Goal: Transaction & Acquisition: Purchase product/service

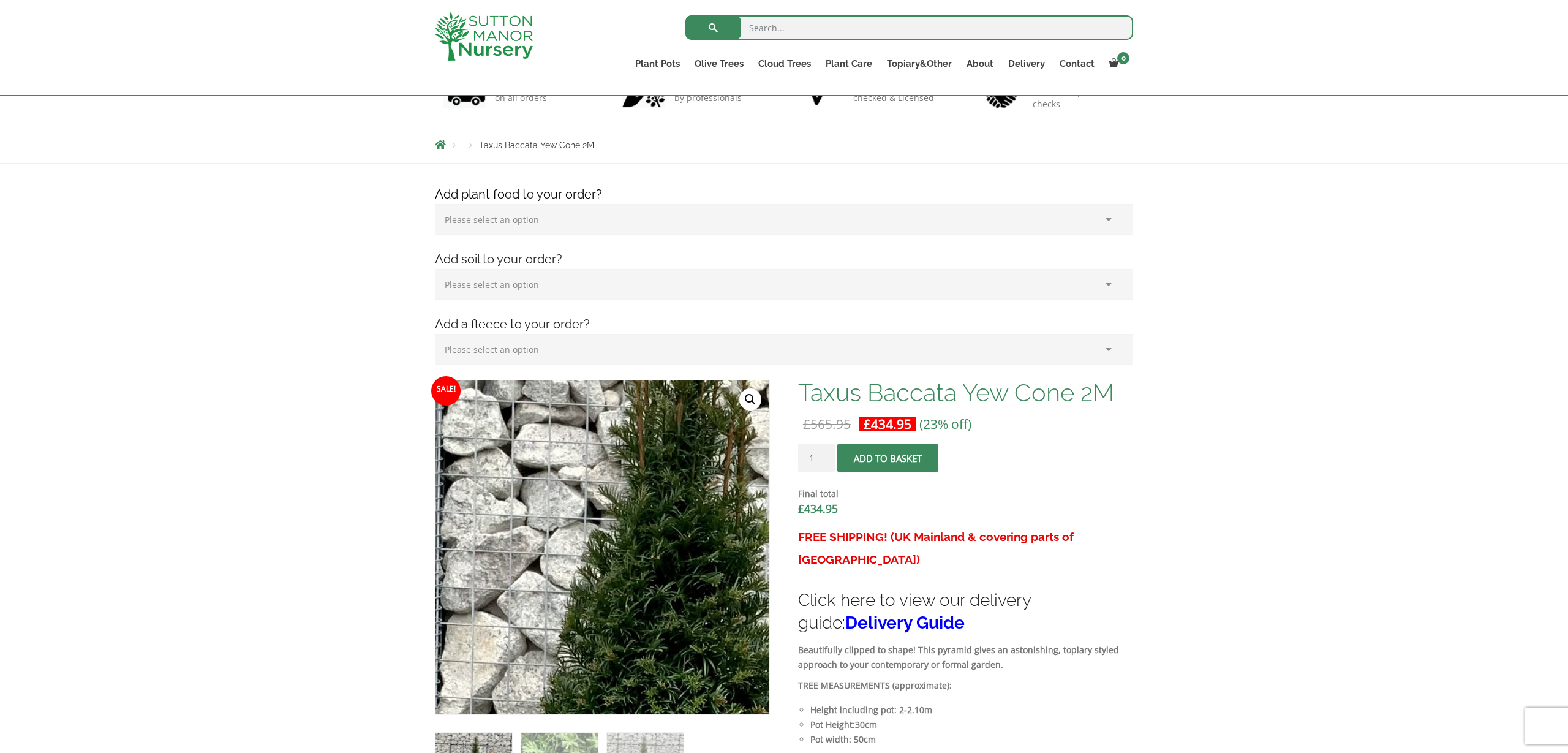
scroll to position [88, 0]
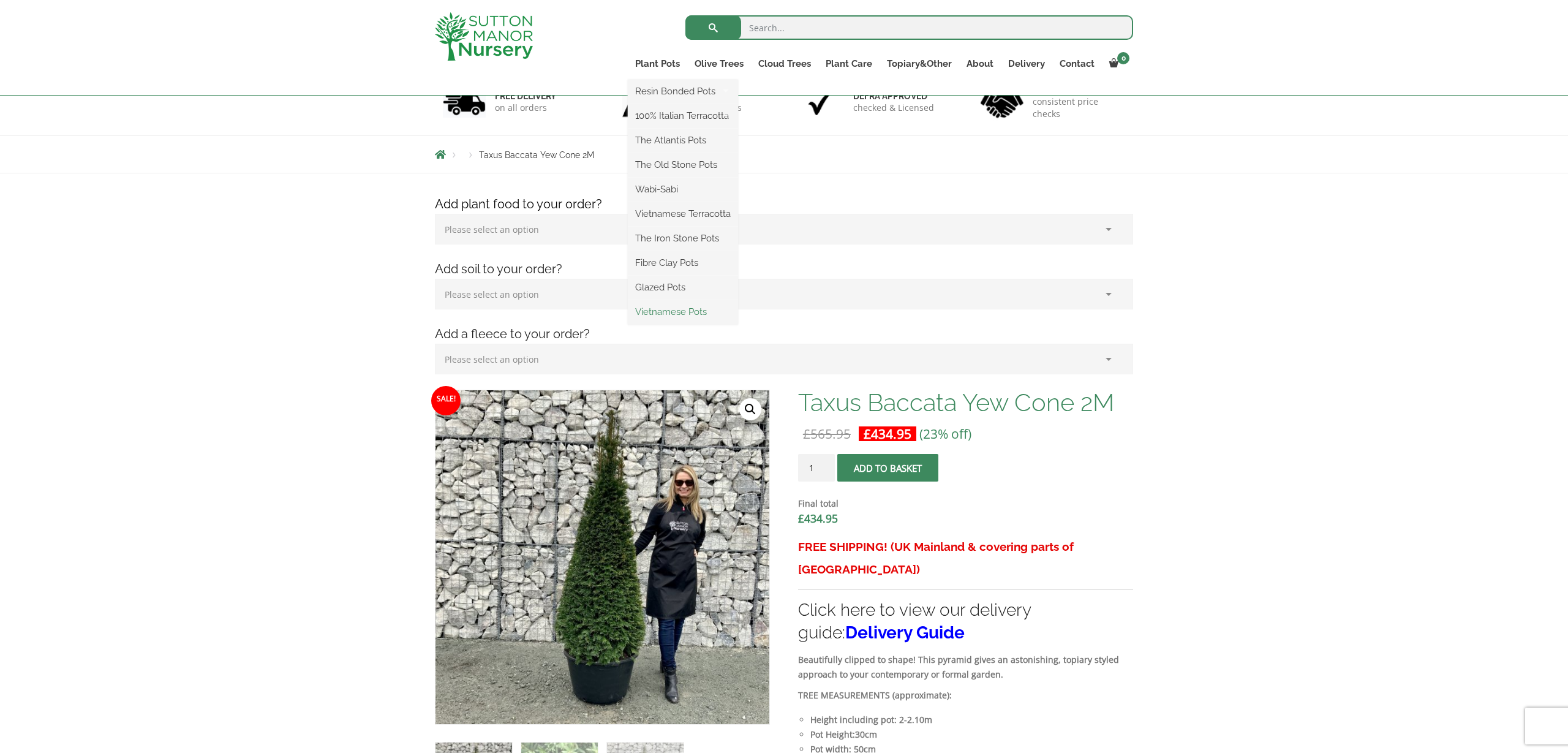
click at [674, 313] on link "Vietnamese Pots" at bounding box center [682, 311] width 110 height 18
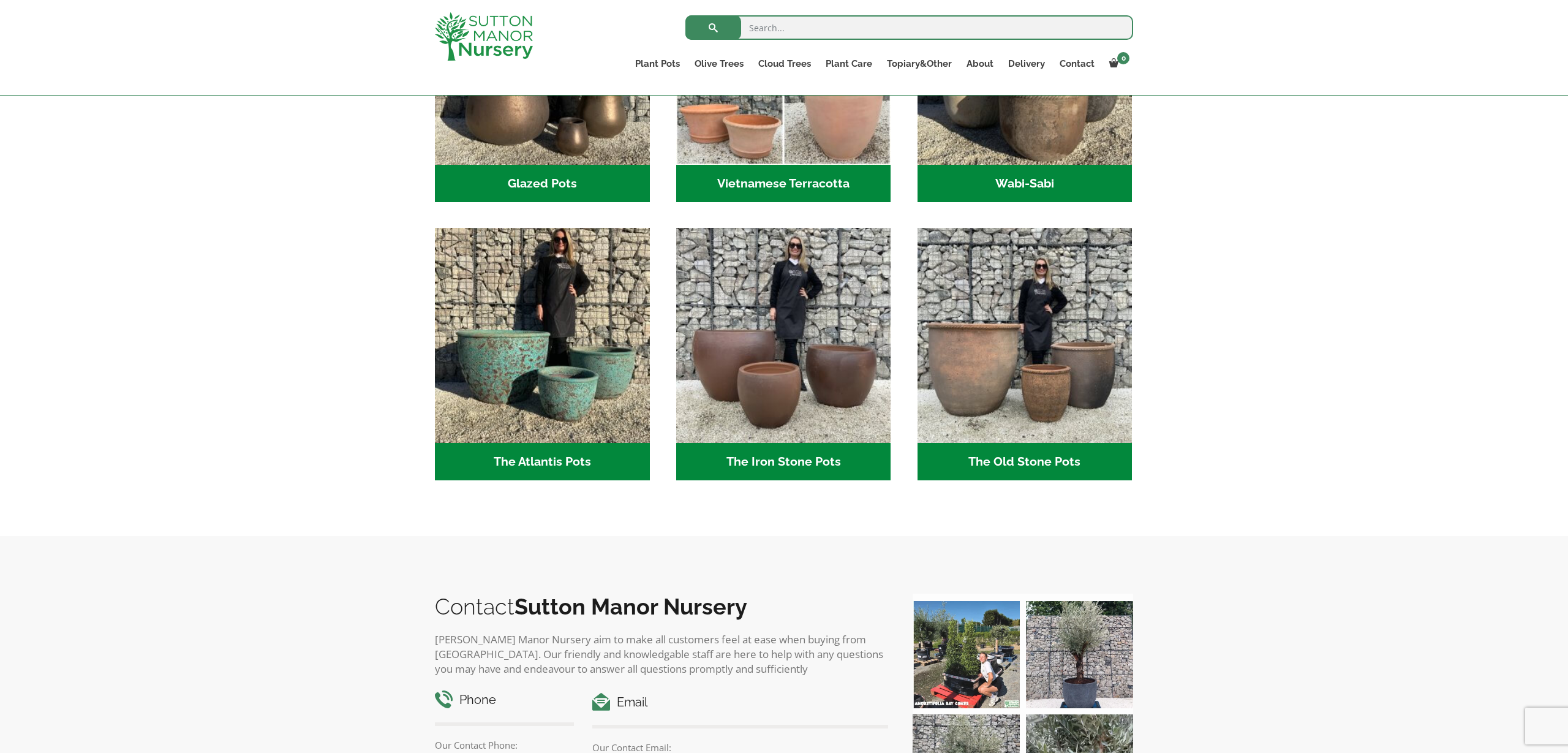
scroll to position [545, 0]
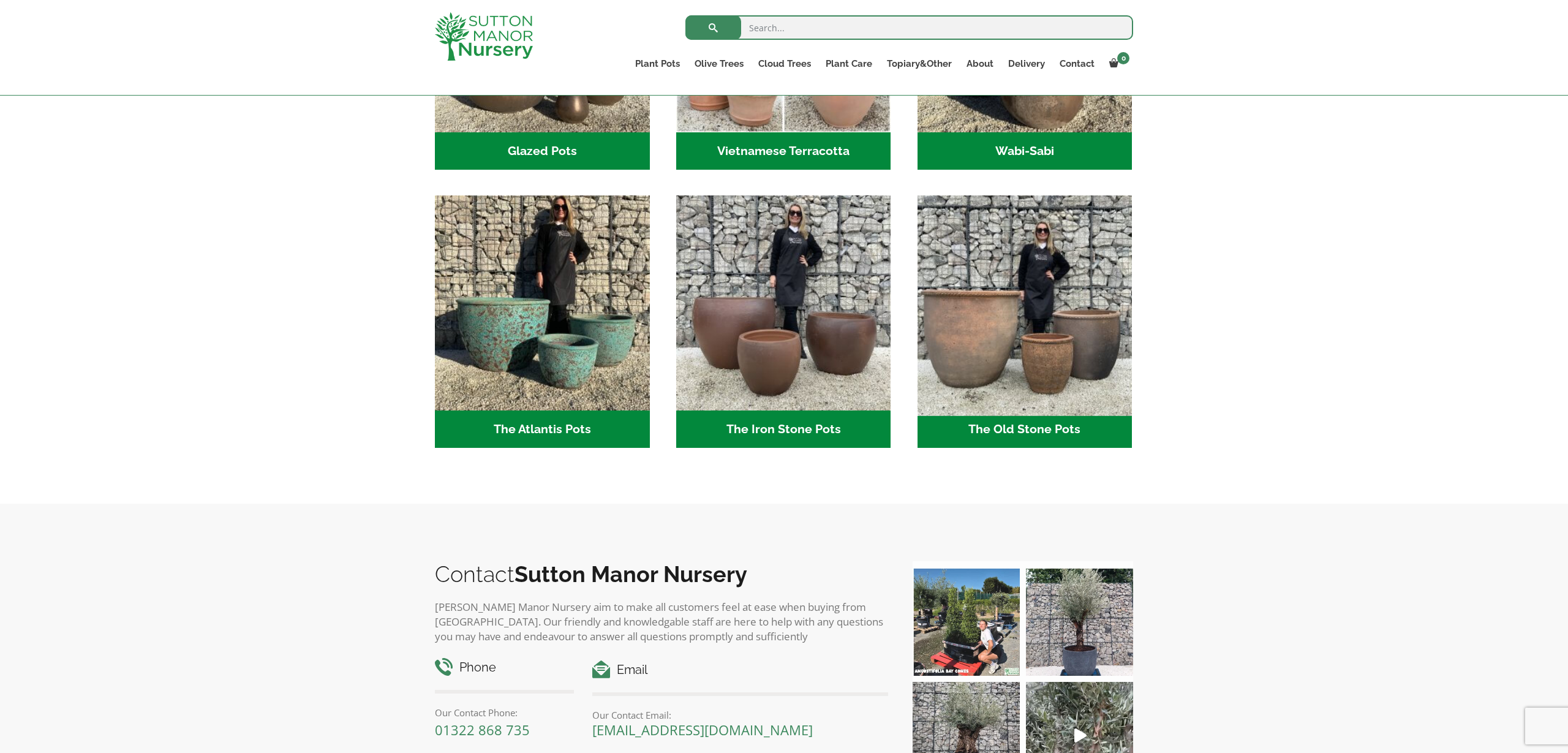
click at [995, 331] on img "Visit product category The Old Stone Pots" at bounding box center [1025, 303] width 226 height 225
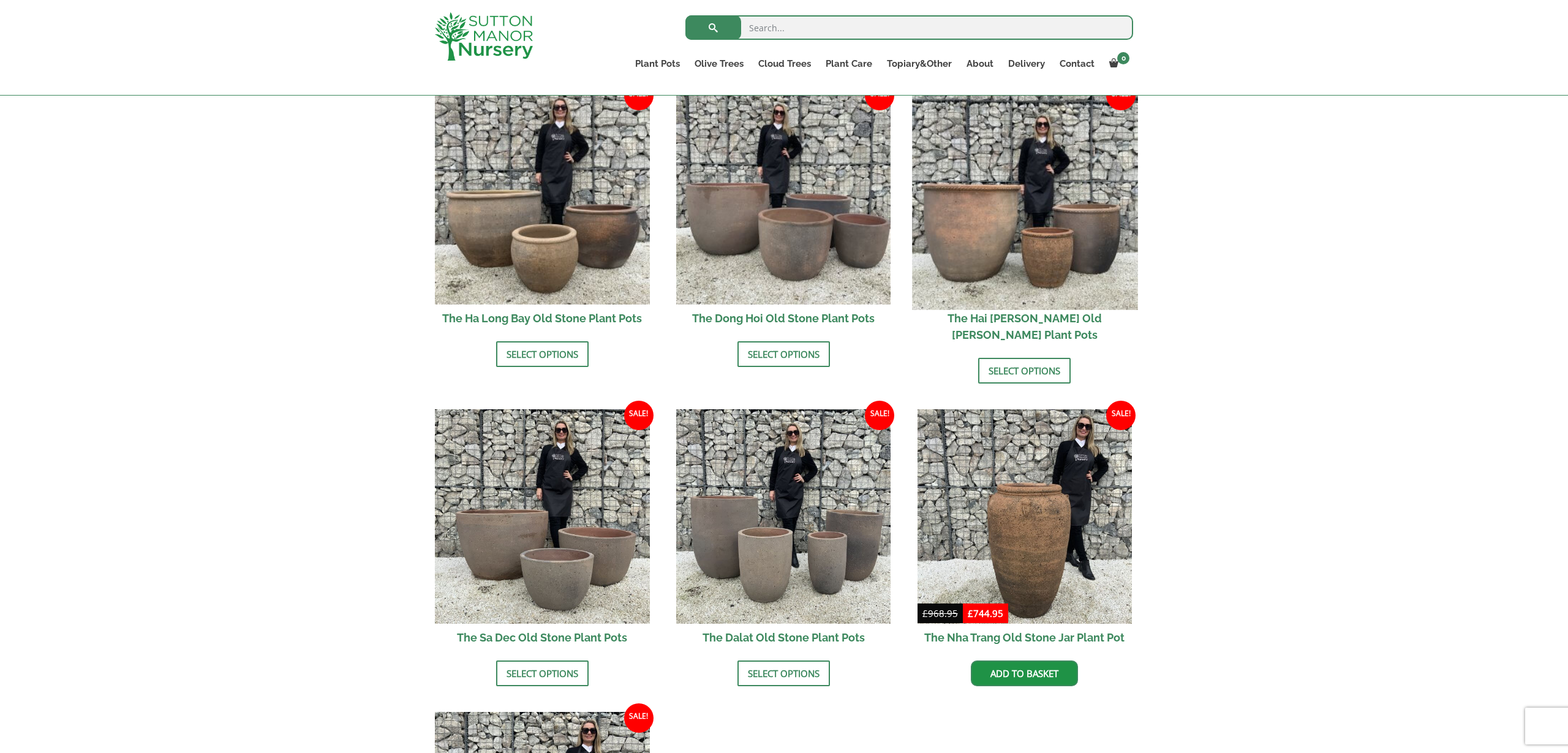
scroll to position [433, 0]
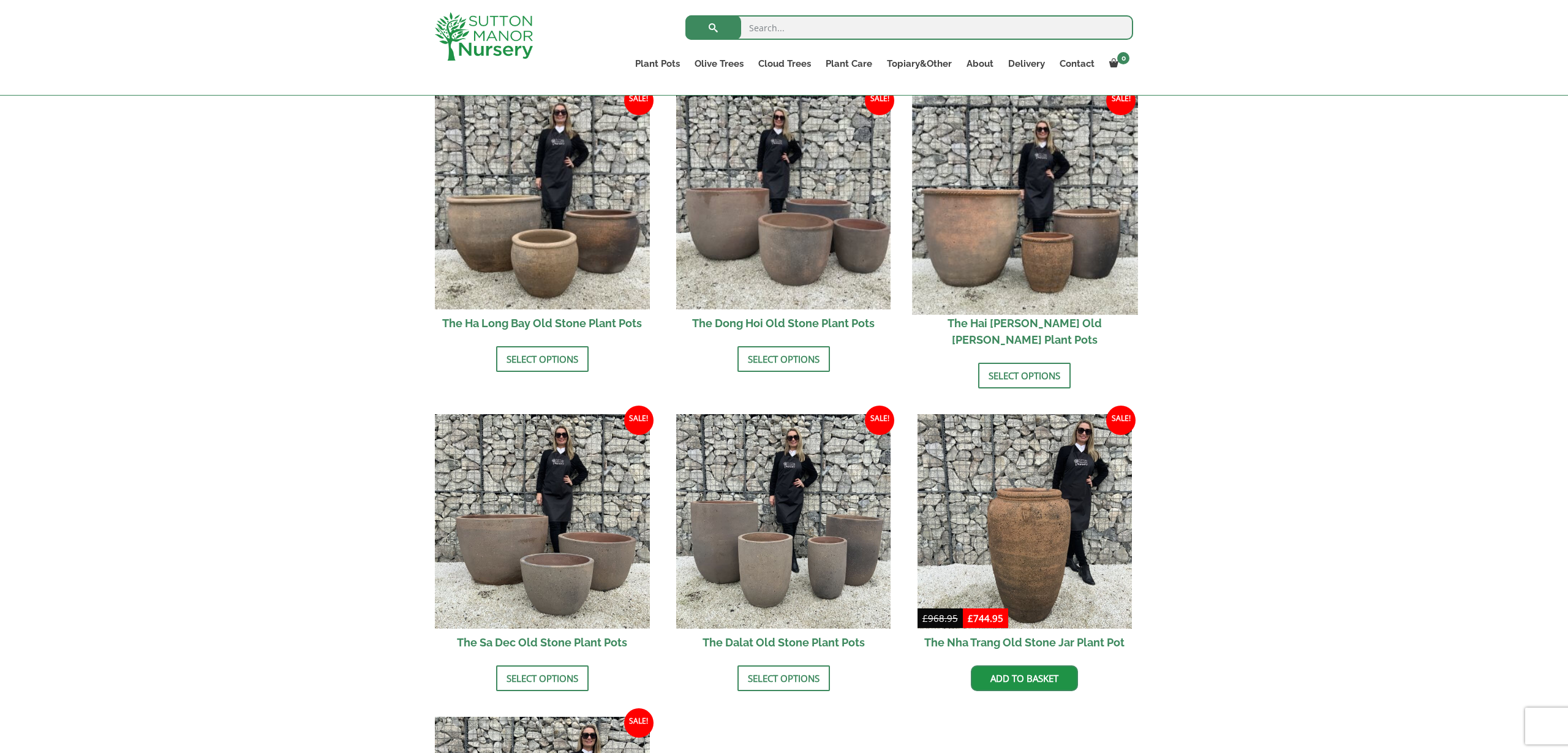
click at [967, 267] on img at bounding box center [1025, 201] width 226 height 225
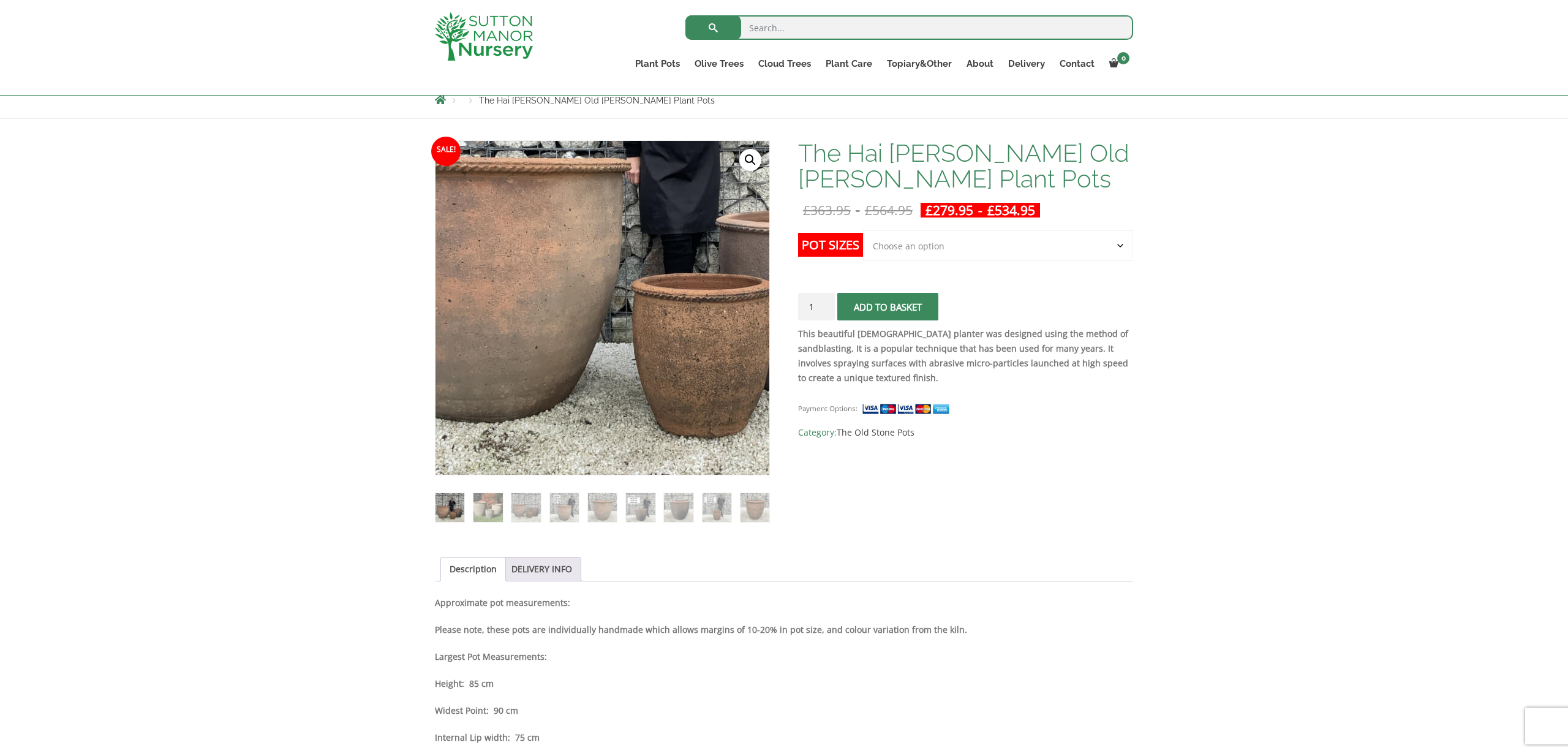
scroll to position [140, 0]
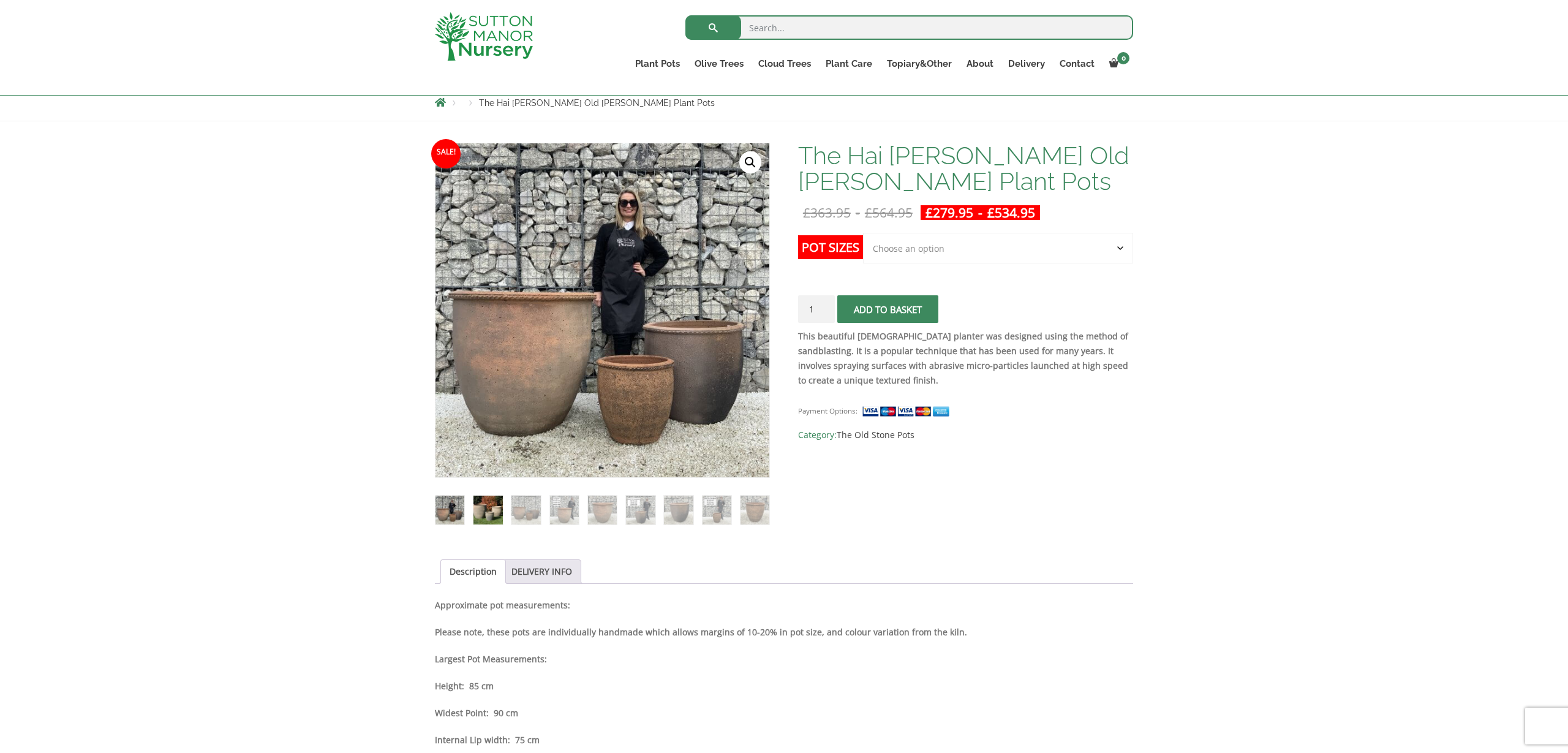
click at [487, 508] on img at bounding box center [487, 509] width 29 height 29
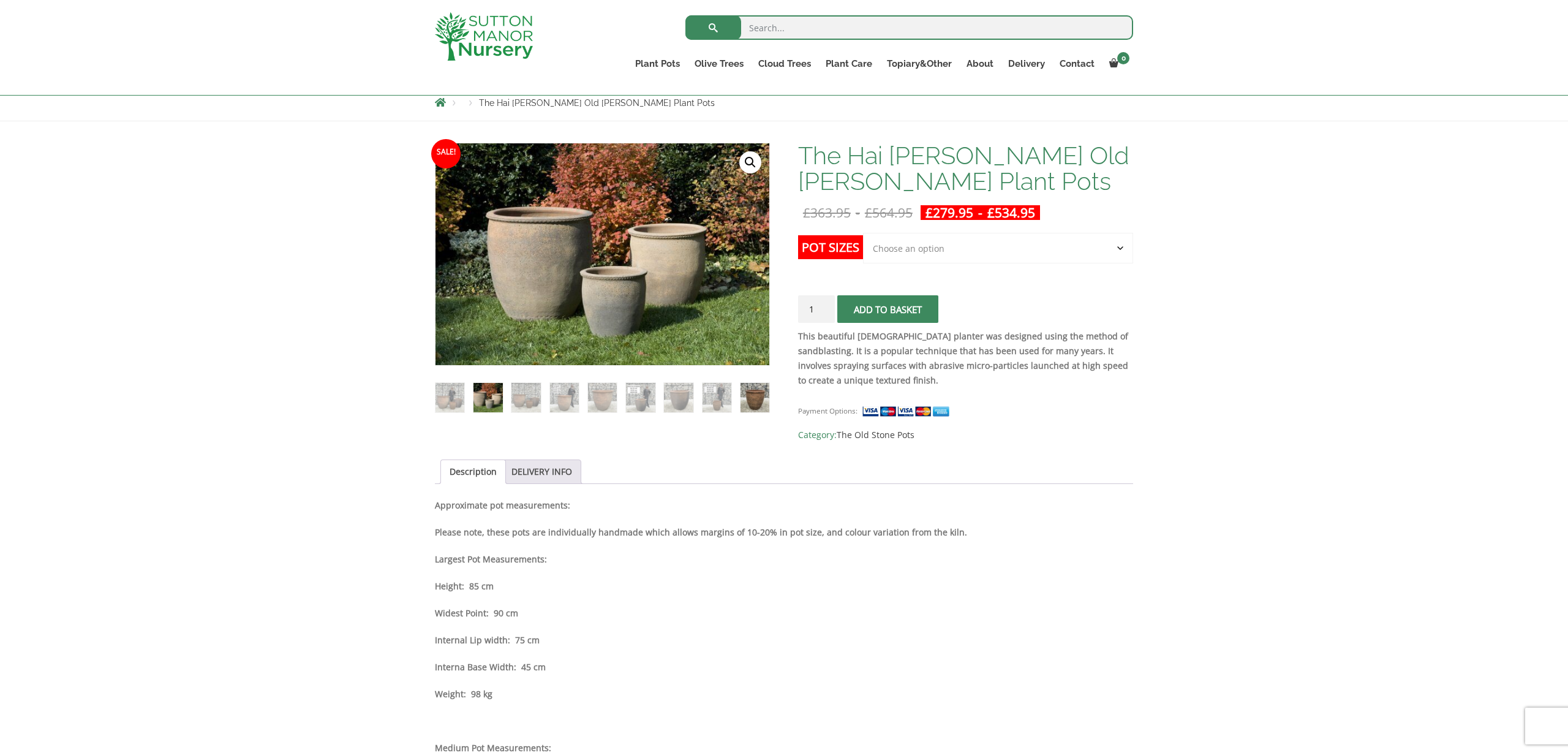
click at [749, 399] on img at bounding box center [755, 397] width 29 height 29
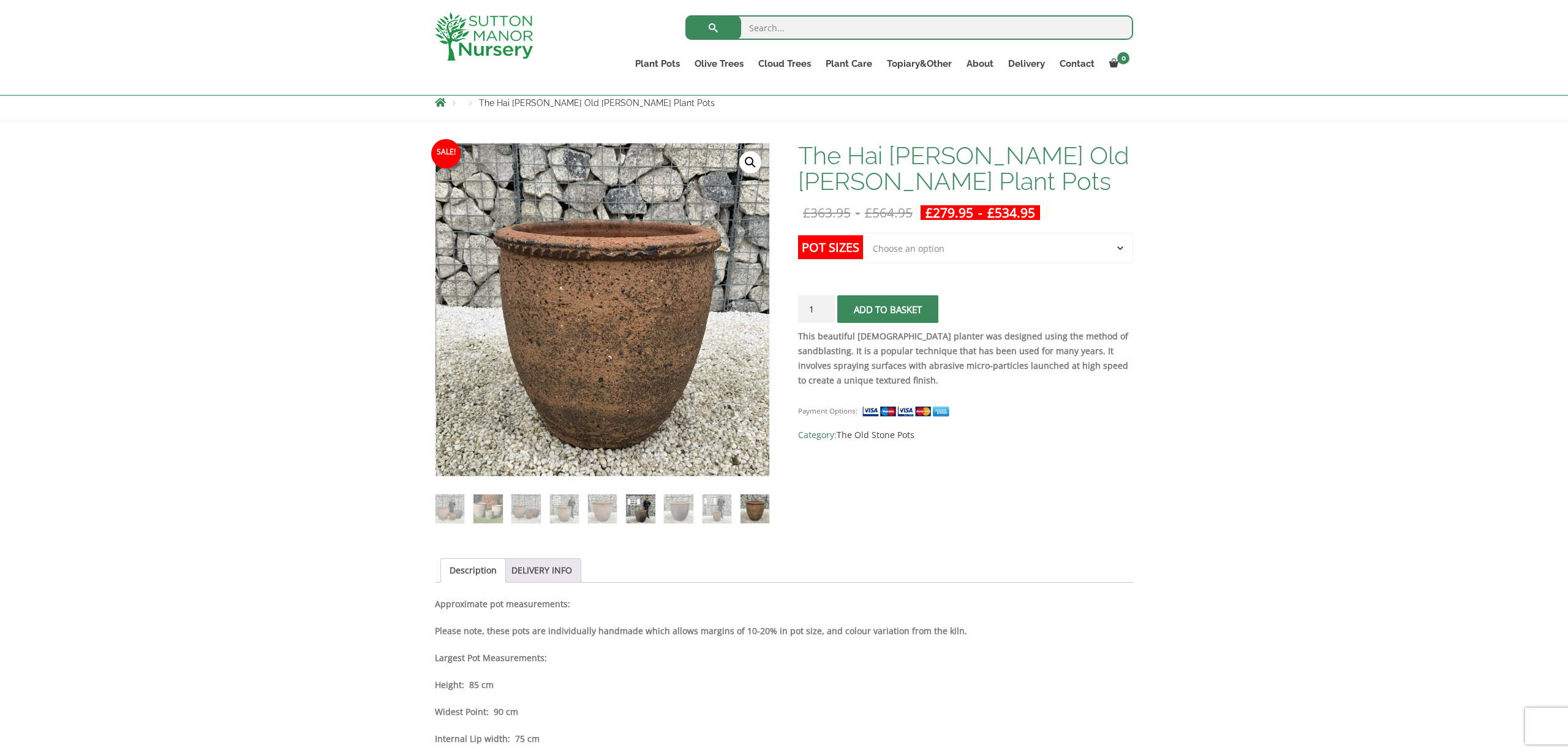
click at [640, 511] on img at bounding box center [640, 508] width 29 height 29
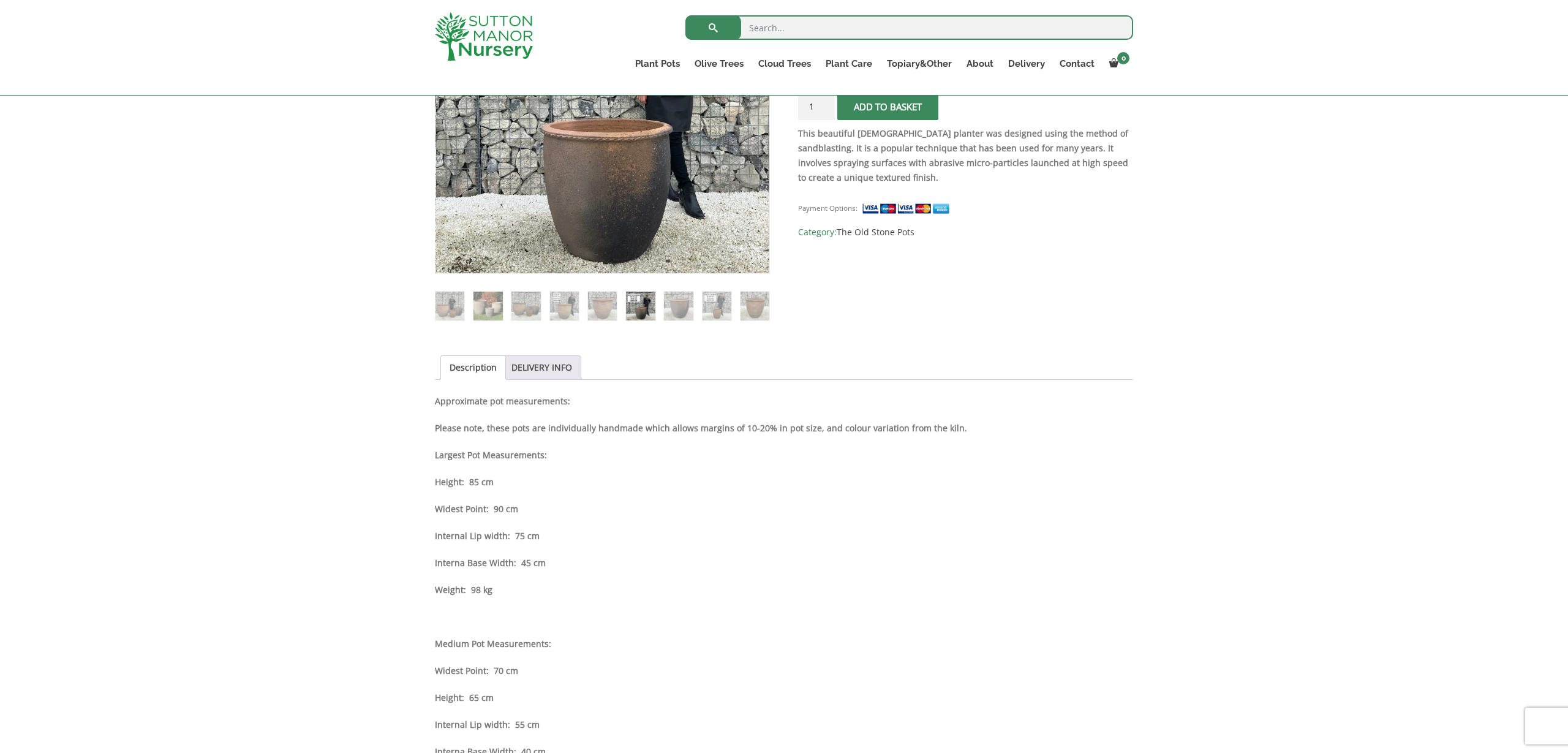
scroll to position [343, 0]
